Goal: Task Accomplishment & Management: Use online tool/utility

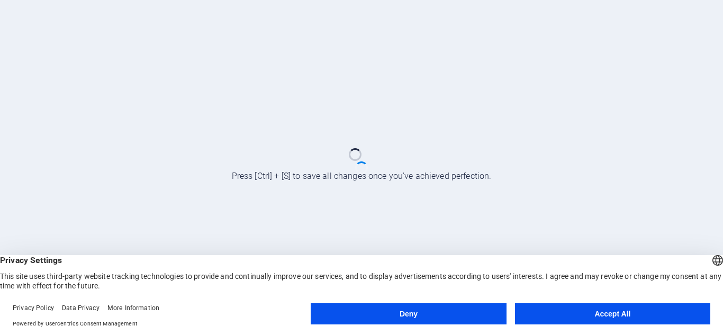
click at [569, 315] on button "Accept All" at bounding box center [612, 313] width 195 height 21
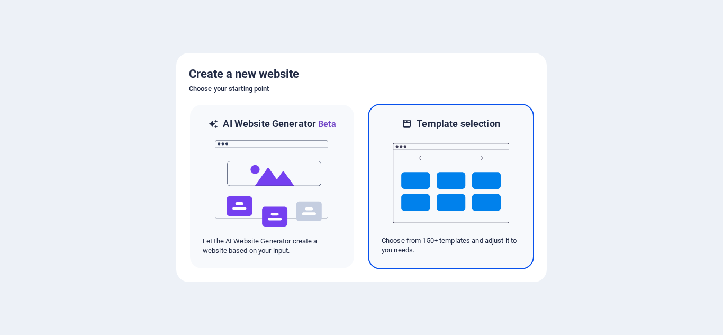
click at [392, 190] on img at bounding box center [450, 183] width 116 height 106
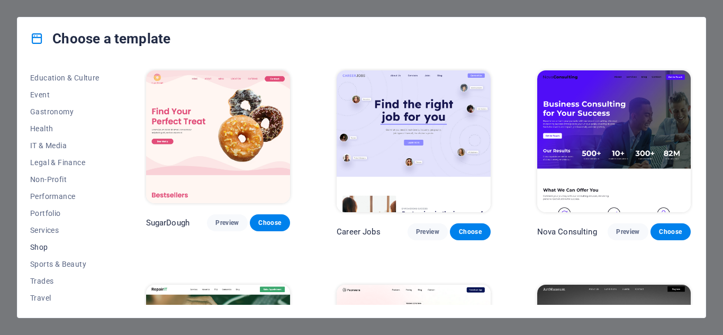
scroll to position [204, 0]
click at [55, 209] on span "Services" at bounding box center [64, 211] width 69 height 8
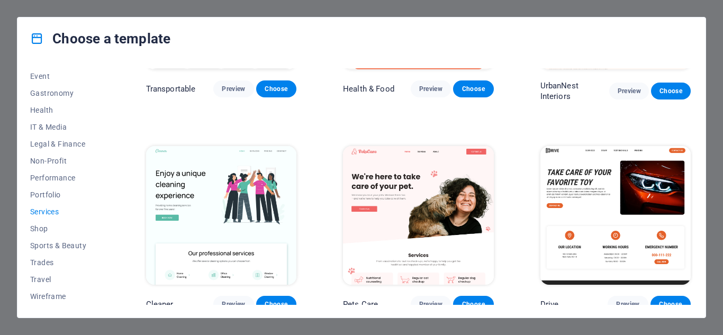
scroll to position [0, 0]
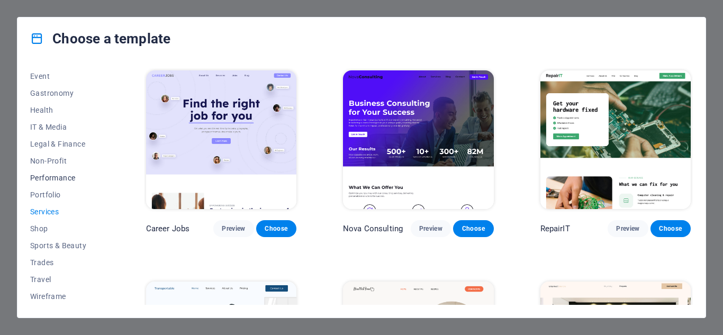
click at [61, 176] on span "Performance" at bounding box center [64, 177] width 69 height 8
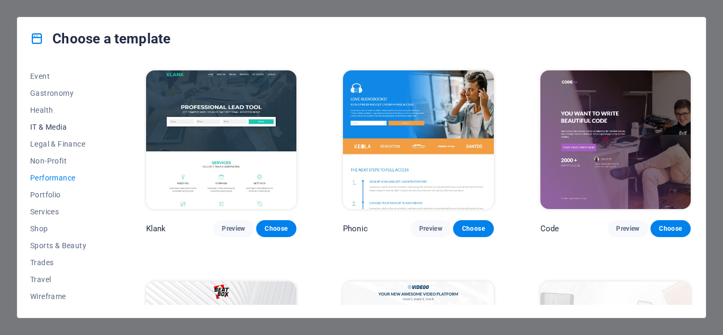
click at [57, 129] on span "IT & Media" at bounding box center [64, 127] width 69 height 8
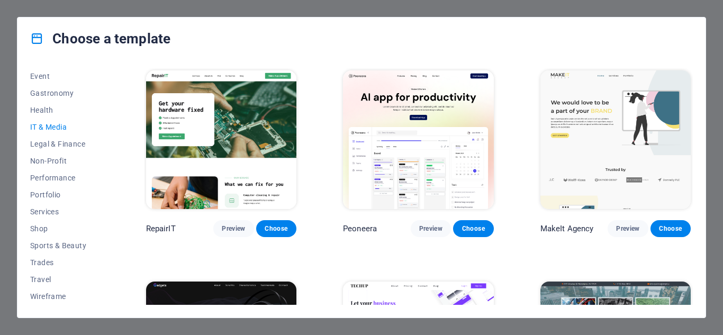
scroll to position [172, 0]
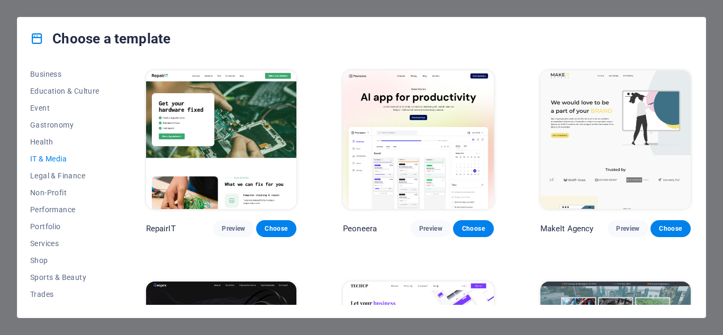
click at [55, 158] on span "IT & Media" at bounding box center [64, 158] width 69 height 8
click at [634, 149] on img at bounding box center [615, 139] width 150 height 139
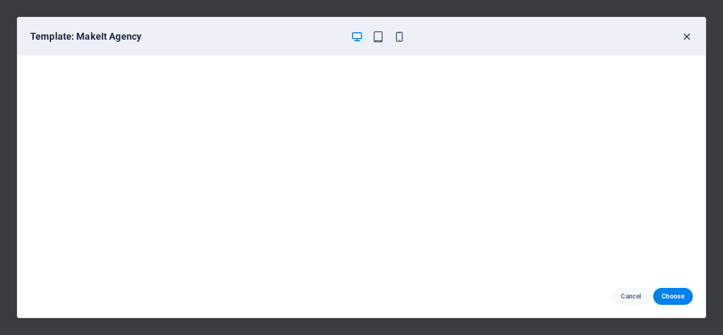
click at [684, 39] on icon "button" at bounding box center [686, 37] width 12 height 12
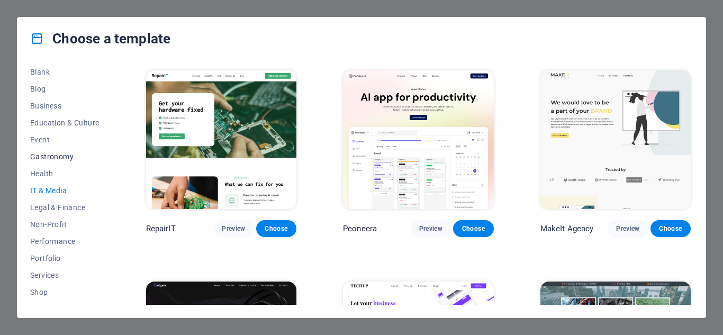
scroll to position [123, 0]
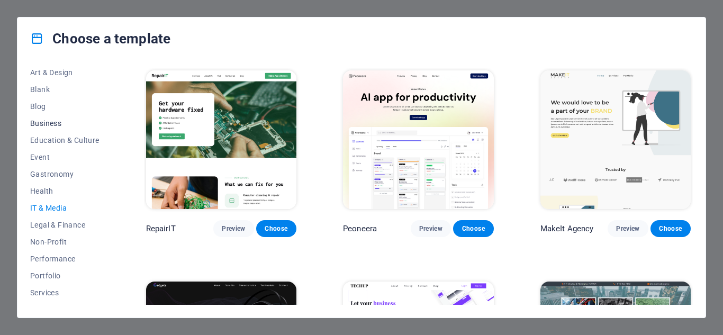
click at [55, 123] on span "Business" at bounding box center [64, 123] width 69 height 8
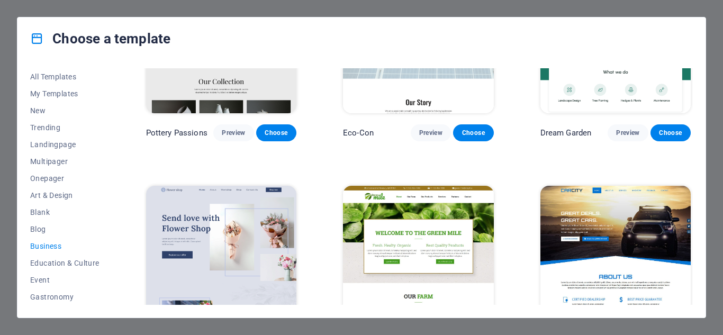
scroll to position [0, 0]
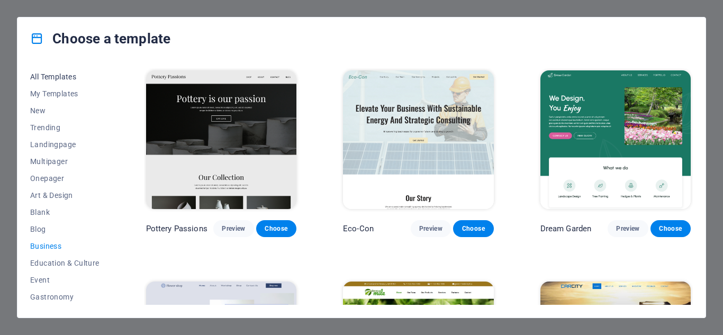
click at [53, 81] on button "All Templates" at bounding box center [64, 76] width 69 height 17
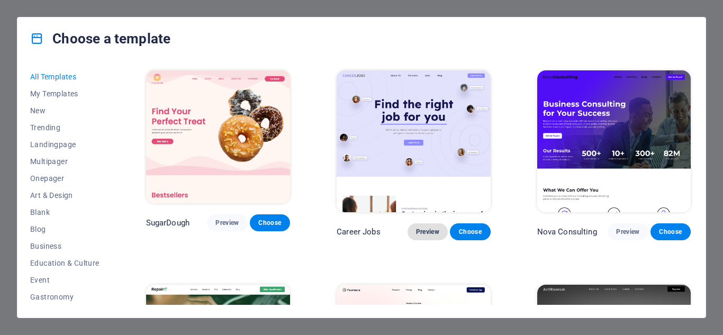
click at [436, 230] on span "Preview" at bounding box center [427, 231] width 23 height 8
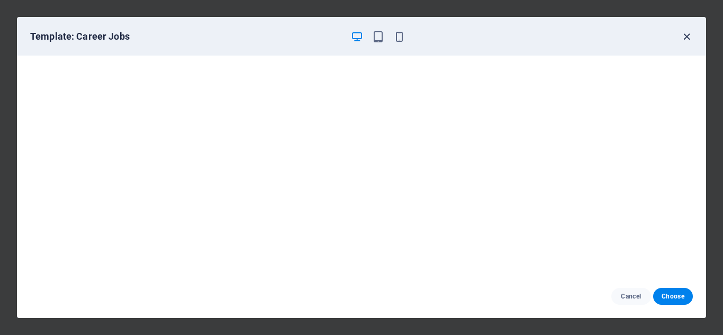
click at [682, 42] on icon "button" at bounding box center [686, 37] width 12 height 12
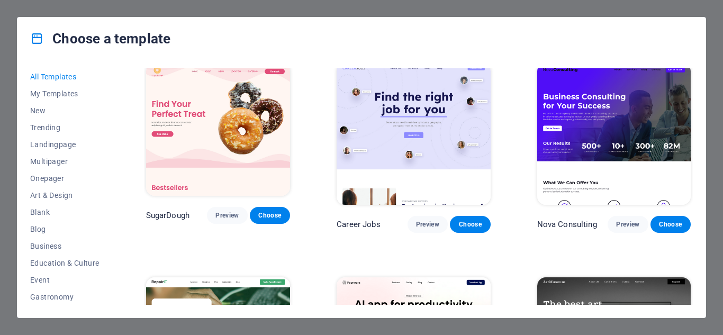
scroll to position [7, 0]
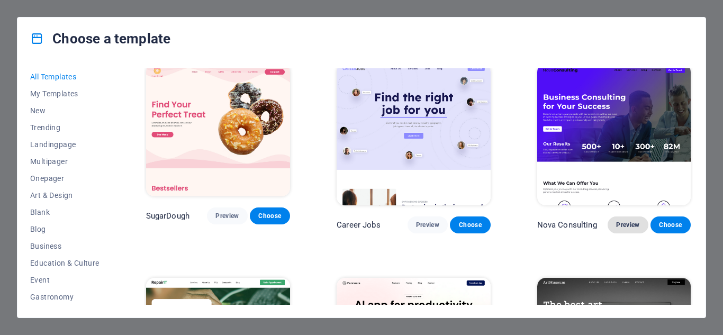
click at [624, 223] on span "Preview" at bounding box center [627, 225] width 23 height 8
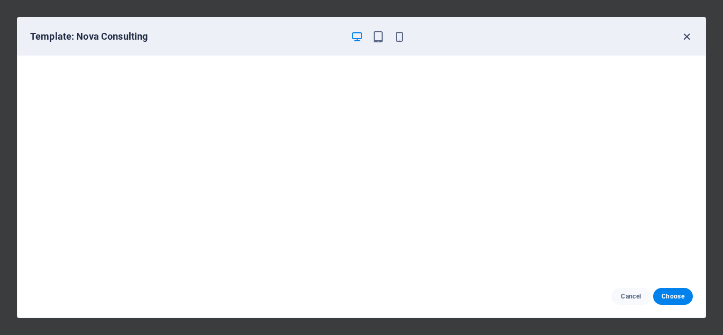
click at [683, 38] on icon "button" at bounding box center [686, 37] width 12 height 12
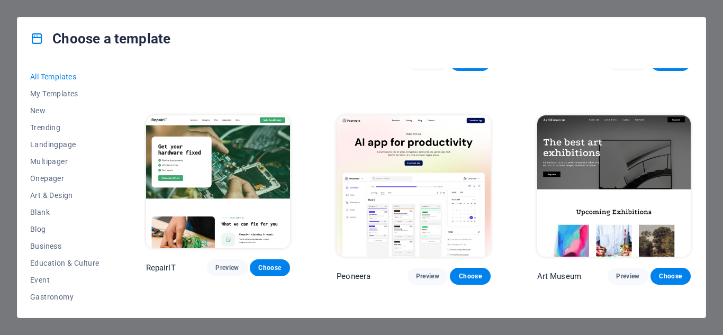
scroll to position [221, 0]
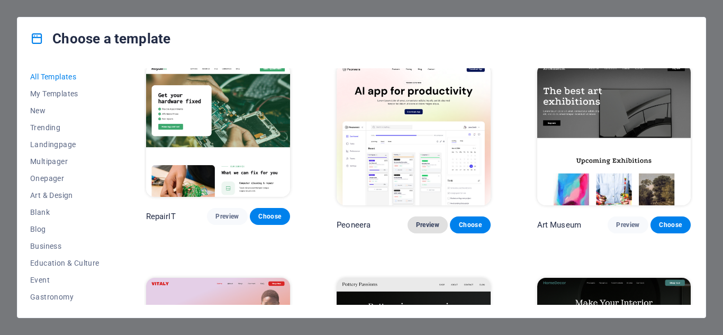
click at [423, 221] on span "Preview" at bounding box center [427, 225] width 23 height 8
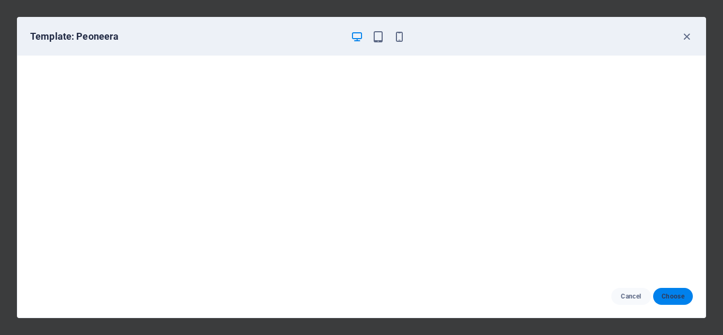
click at [663, 293] on span "Choose" at bounding box center [672, 296] width 23 height 8
